Goal: Task Accomplishment & Management: Manage account settings

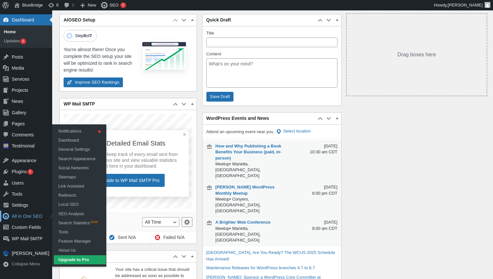
scroll to position [119, 0]
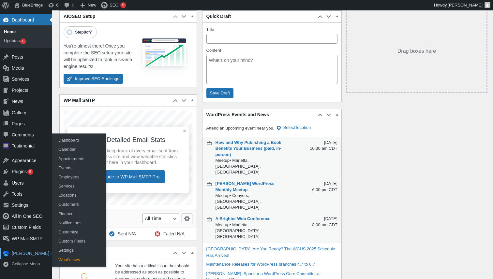
click at [18, 253] on div "[PERSON_NAME]" at bounding box center [26, 253] width 52 height 11
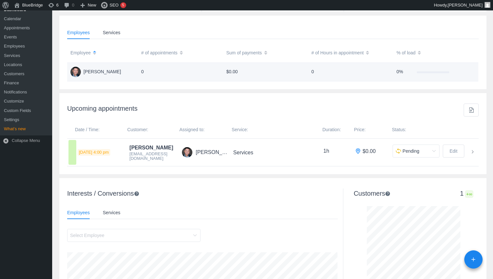
scroll to position [245, 0]
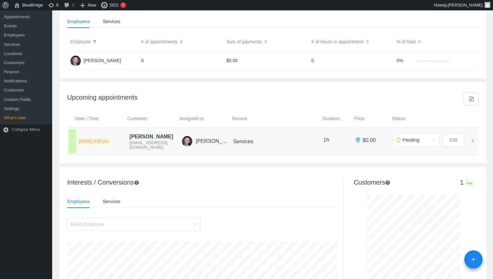
click at [274, 145] on h4 "Services" at bounding box center [278, 142] width 90 height 6
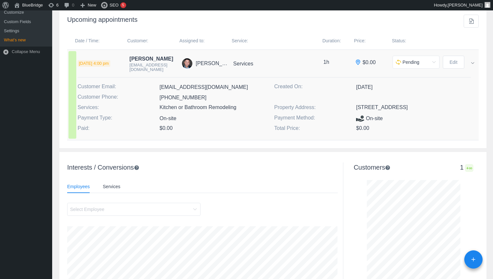
scroll to position [324, 0]
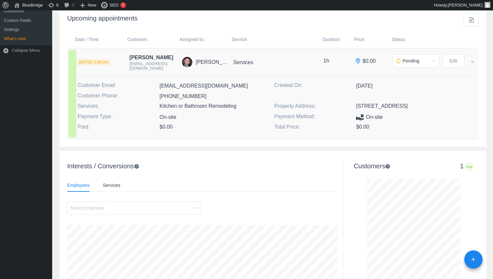
drag, startPoint x: 451, startPoint y: 111, endPoint x: 356, endPoint y: 112, distance: 94.5
click at [356, 110] on p "[STREET_ADDRESS]" at bounding box center [413, 106] width 115 height 8
copy p "[STREET_ADDRESS]"
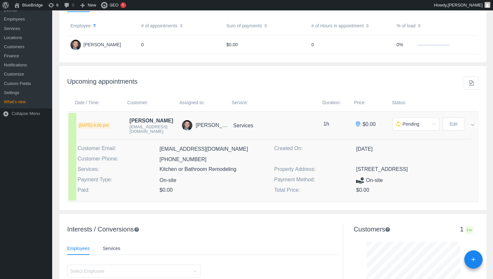
scroll to position [270, 0]
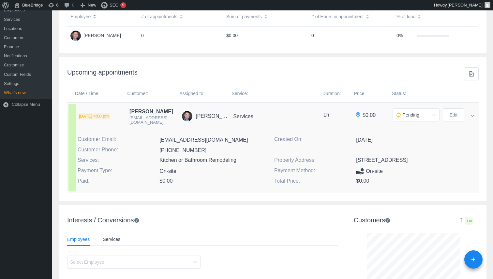
click at [309, 156] on div "Customer Email: [EMAIL_ADDRESS][DOMAIN_NAME] Created On: [DATE] Customer Phone:…" at bounding box center [274, 162] width 393 height 52
click at [385, 145] on div "[DATE]" at bounding box center [413, 140] width 115 height 9
click at [432, 121] on icon at bounding box center [433, 115] width 8 height 13
click at [234, 193] on div "ID: 22 Customer Email: [EMAIL_ADDRESS][DOMAIN_NAME] Created On: [DATE] Customer…" at bounding box center [274, 161] width 393 height 63
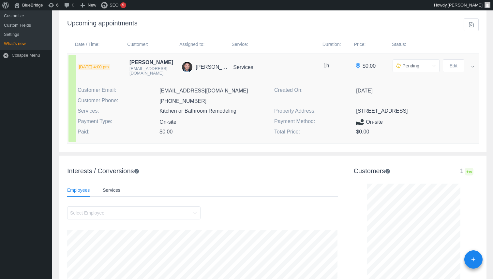
scroll to position [313, 0]
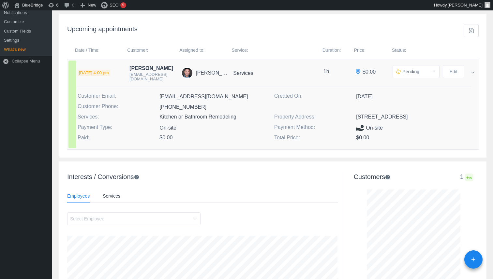
click at [110, 77] on span "[DATE] 4:00 pm" at bounding box center [94, 73] width 33 height 7
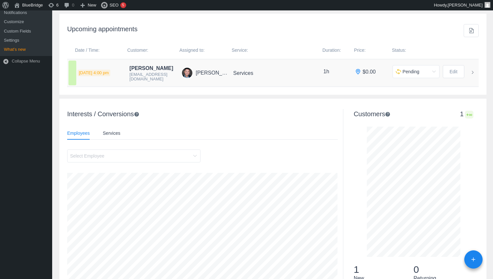
click at [110, 77] on span "[DATE] 4:00 pm" at bounding box center [94, 73] width 33 height 7
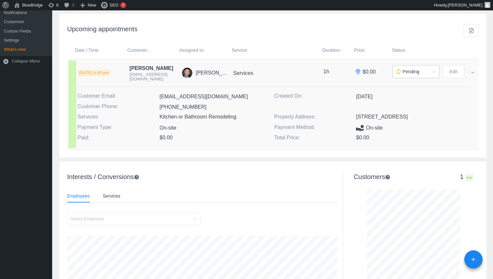
click at [433, 75] on icon at bounding box center [433, 71] width 8 height 13
click at [414, 95] on span "Approved" at bounding box center [412, 94] width 20 height 5
type input "Approved"
